Goal: Task Accomplishment & Management: Manage account settings

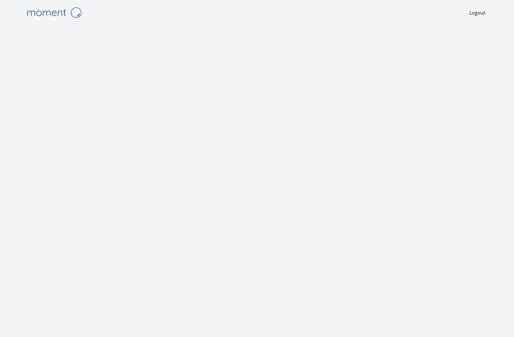
scroll to position [11, 0]
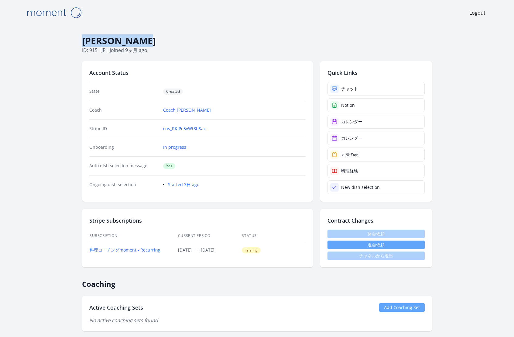
drag, startPoint x: 151, startPoint y: 41, endPoint x: 83, endPoint y: 39, distance: 68.8
click at [83, 39] on h1 "Asako Harada" at bounding box center [257, 41] width 350 height 12
copy h1 "Asako Harada"
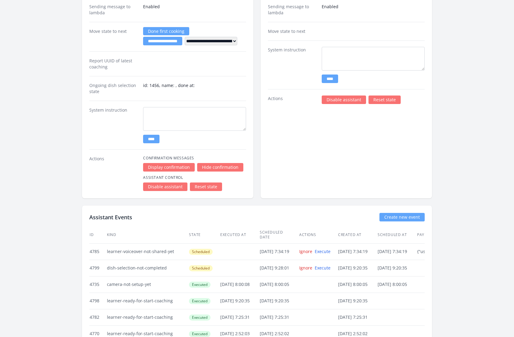
scroll to position [1030, 0]
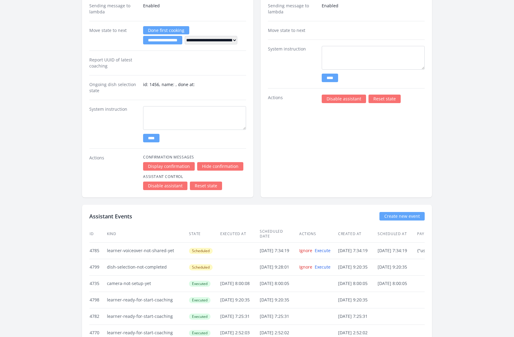
click at [206, 182] on link "Reset state" at bounding box center [206, 186] width 32 height 9
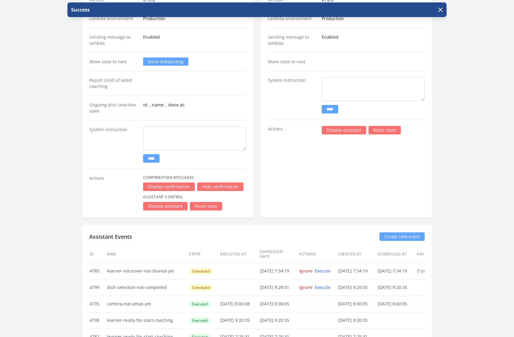
scroll to position [1002, 0]
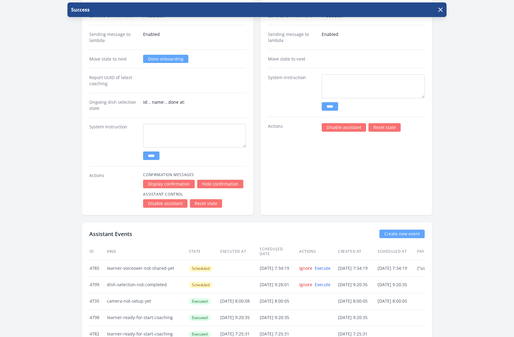
click at [386, 123] on link "Reset state" at bounding box center [385, 127] width 32 height 9
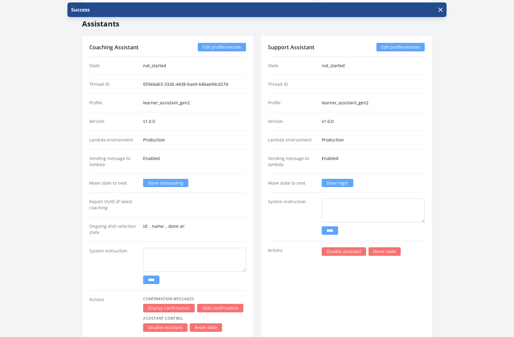
scroll to position [875, 0]
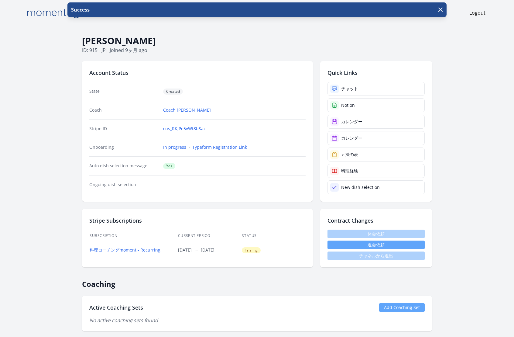
scroll to position [875, 0]
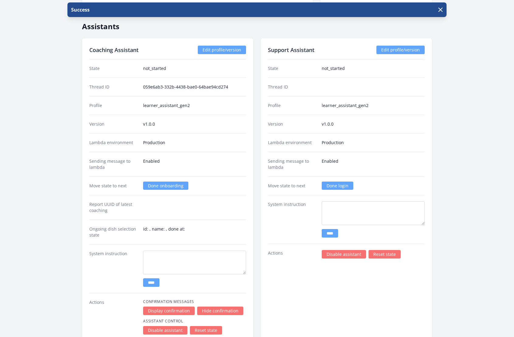
click at [340, 182] on link "Done login" at bounding box center [338, 186] width 32 height 8
